Goal: Transaction & Acquisition: Purchase product/service

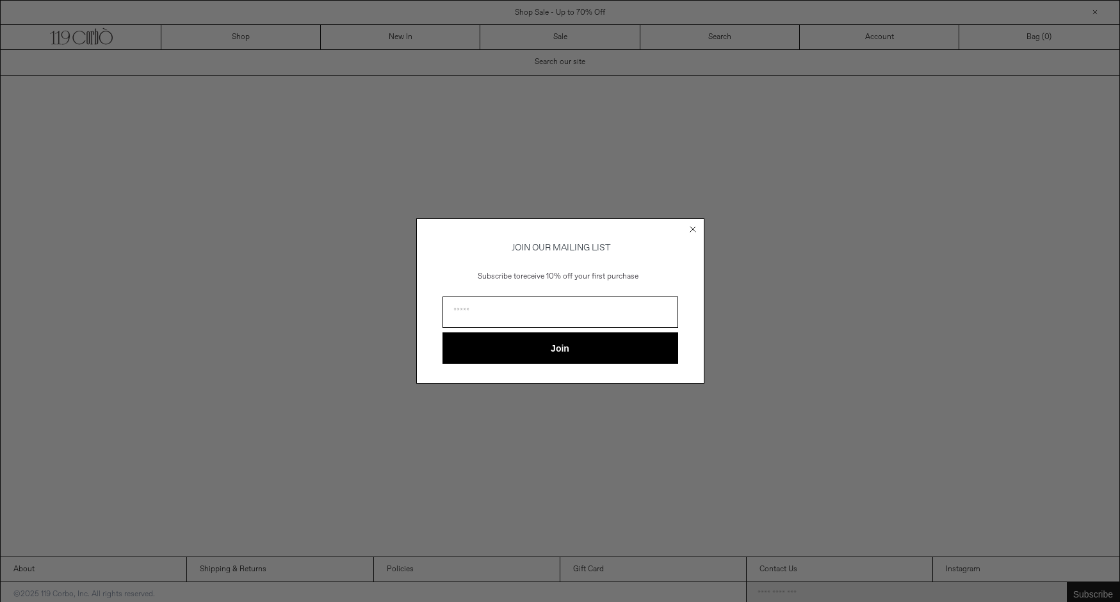
click at [239, 40] on div "Close dialog JOIN OUR MAILING LIST Subscribe to receive 10% off your first purc…" at bounding box center [560, 301] width 1120 height 602
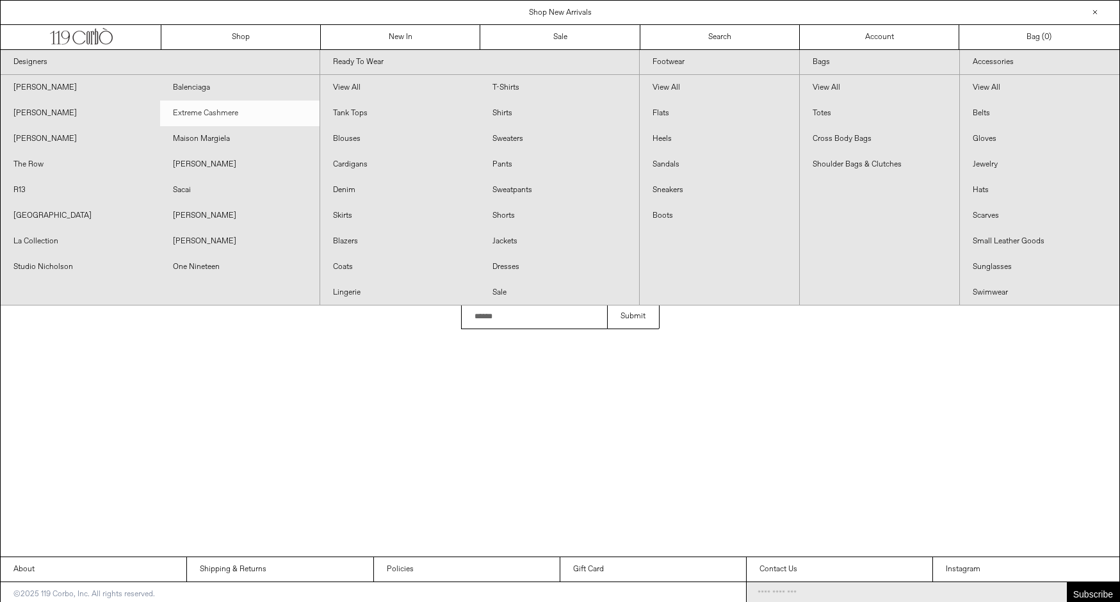
click at [238, 115] on link "Extreme Cashmere" at bounding box center [239, 114] width 159 height 26
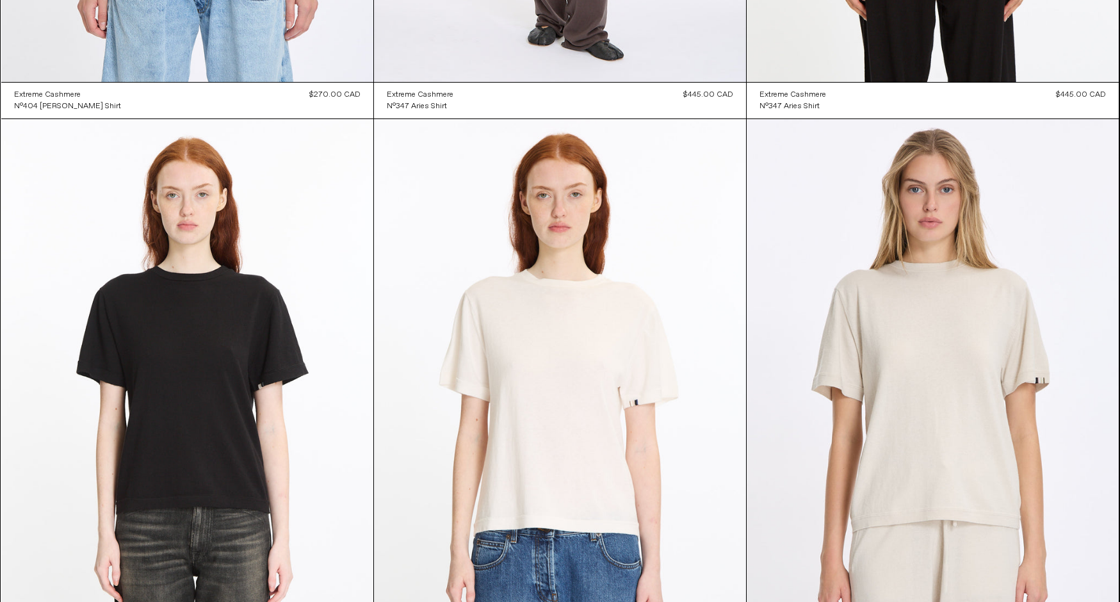
scroll to position [4321, 0]
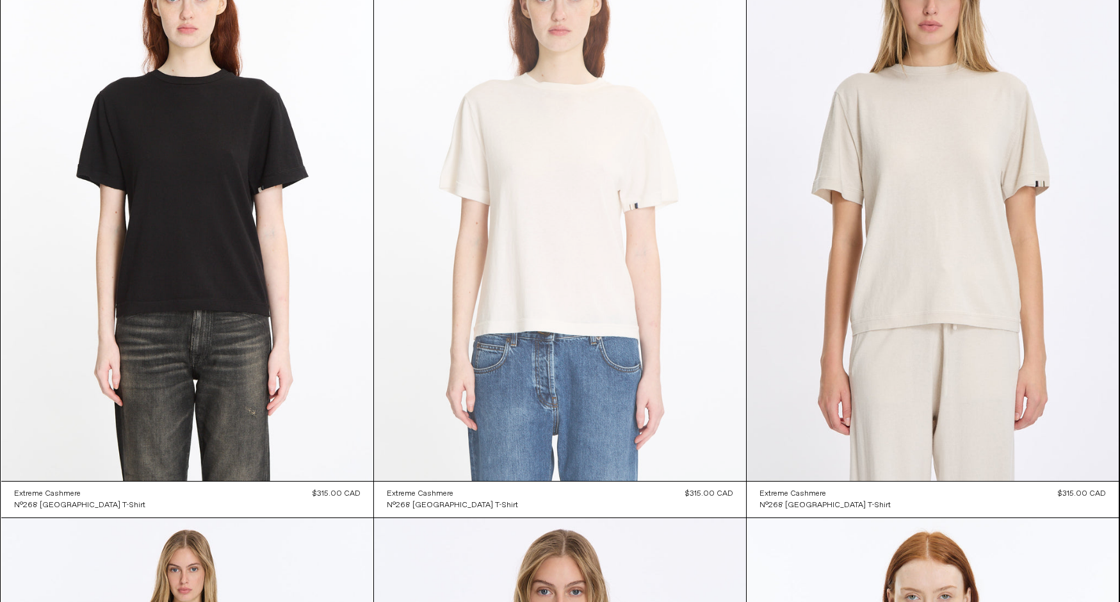
click at [506, 207] on at bounding box center [560, 202] width 372 height 558
